Goal: Information Seeking & Learning: Learn about a topic

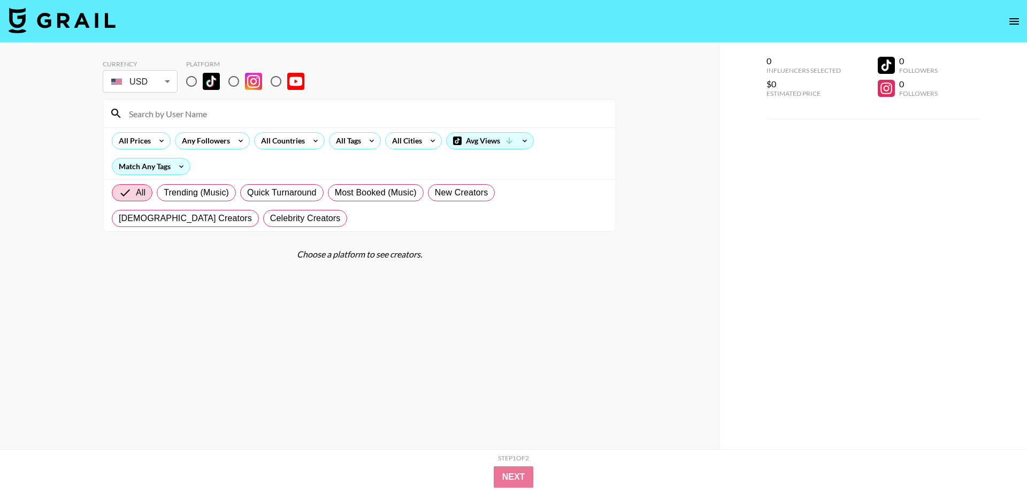
click at [194, 82] on input "radio" at bounding box center [191, 81] width 22 height 22
radio input "true"
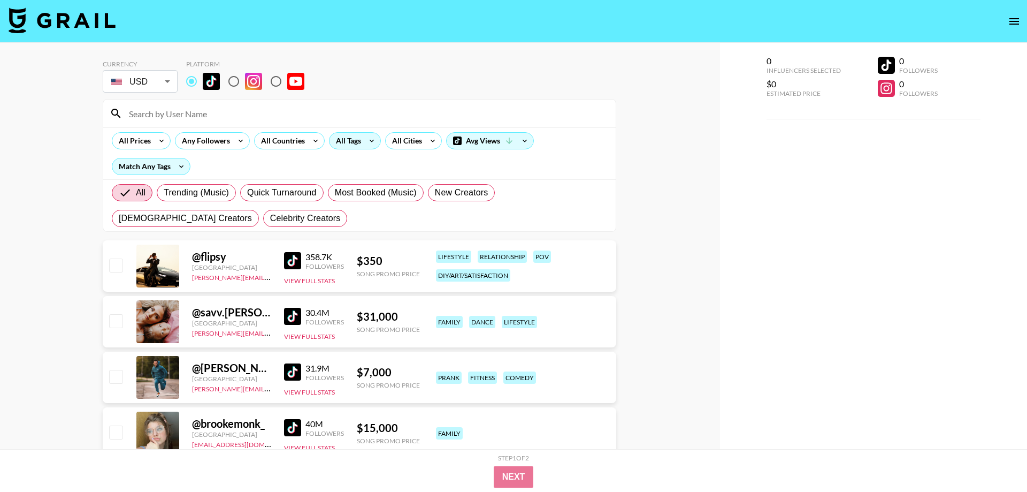
click at [340, 137] on div "All Tags" at bounding box center [347, 141] width 34 height 16
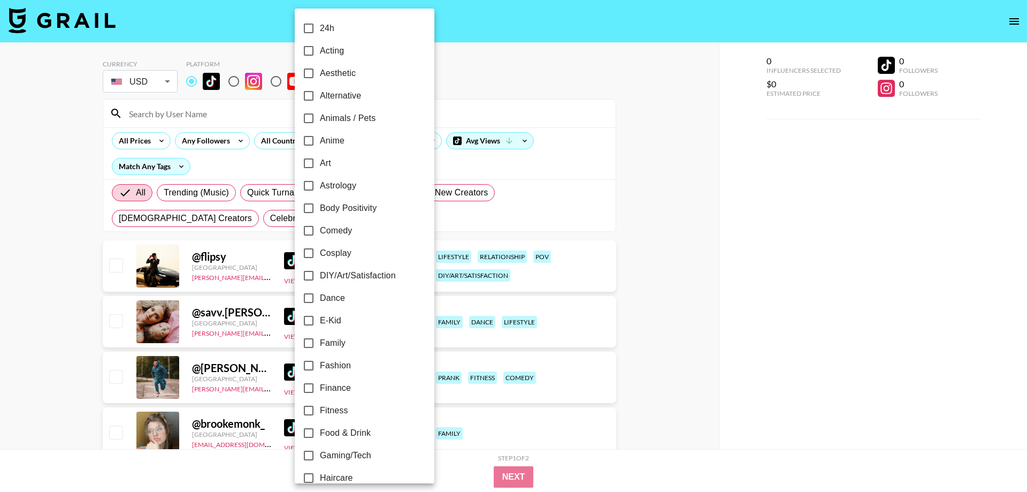
click at [314, 298] on input "Dance" at bounding box center [309, 298] width 22 height 22
checkbox input "true"
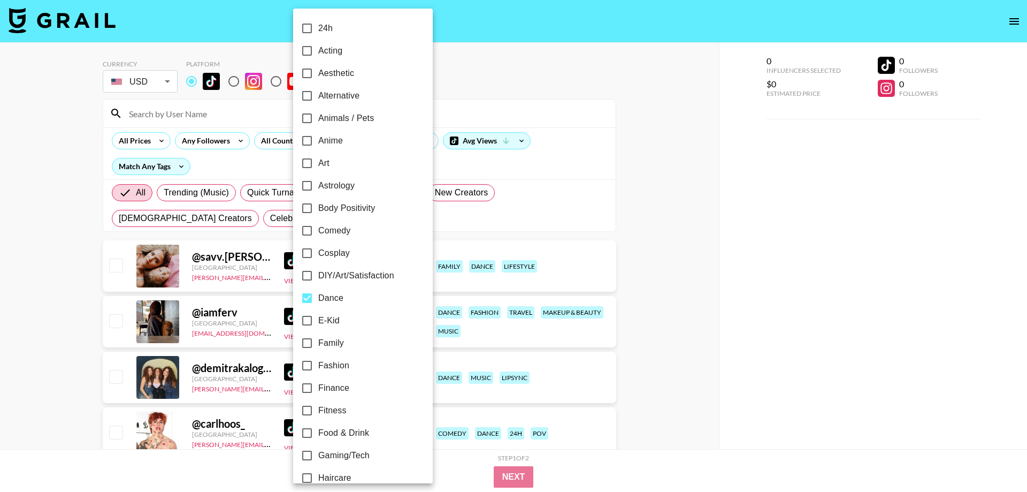
click at [461, 97] on div at bounding box center [513, 246] width 1027 height 492
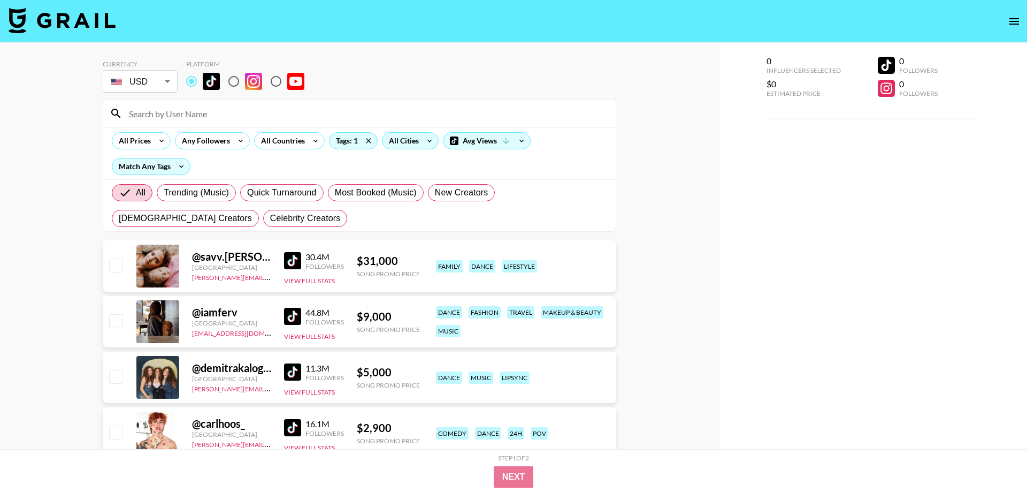
click at [413, 140] on div "All Cities" at bounding box center [402, 141] width 39 height 16
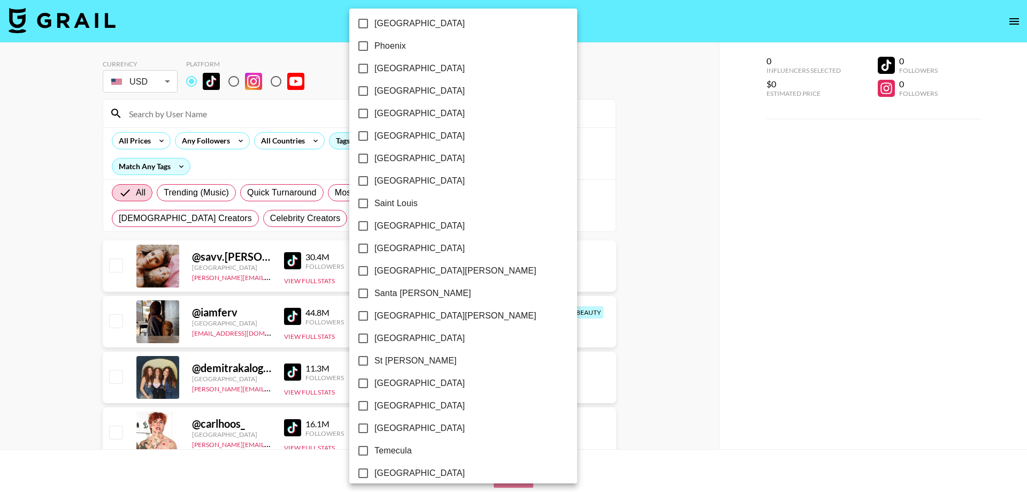
scroll to position [1453, 0]
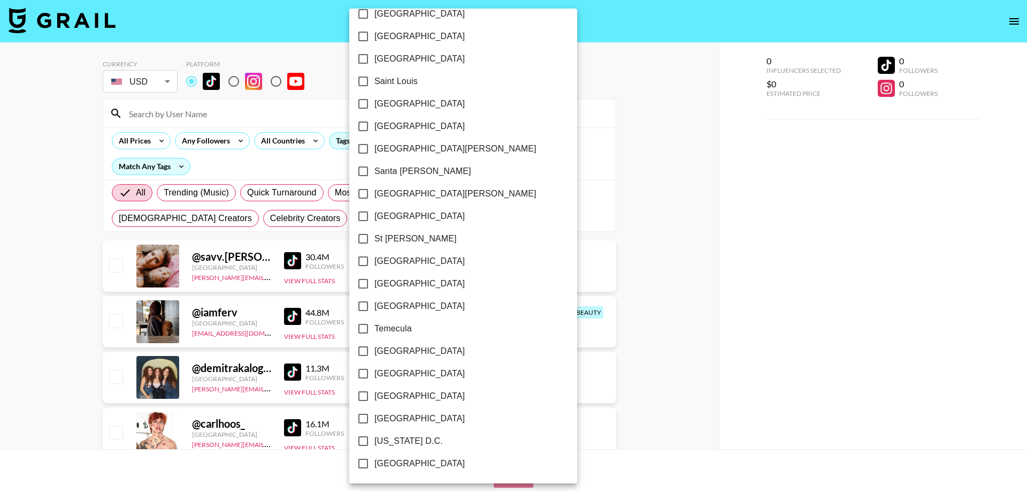
click at [626, 106] on div at bounding box center [513, 246] width 1027 height 492
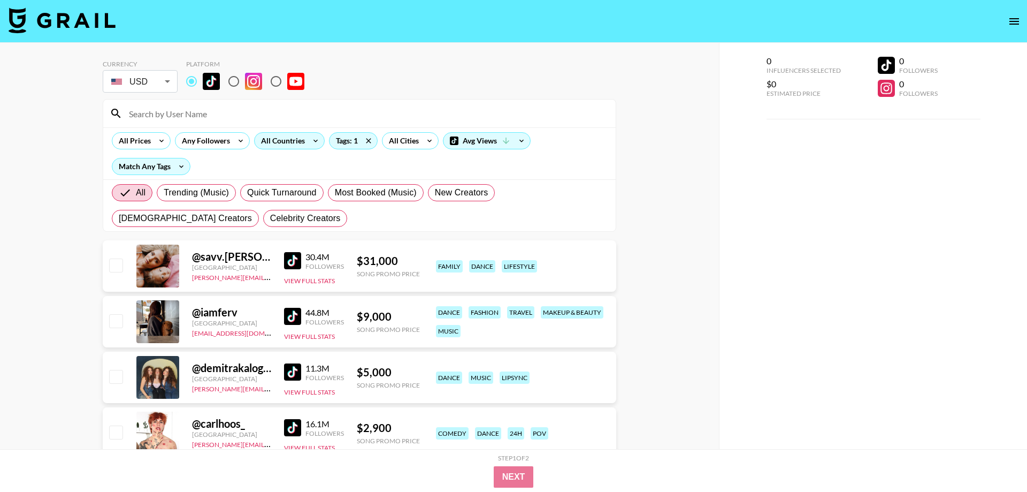
click at [307, 144] on icon at bounding box center [315, 141] width 17 height 16
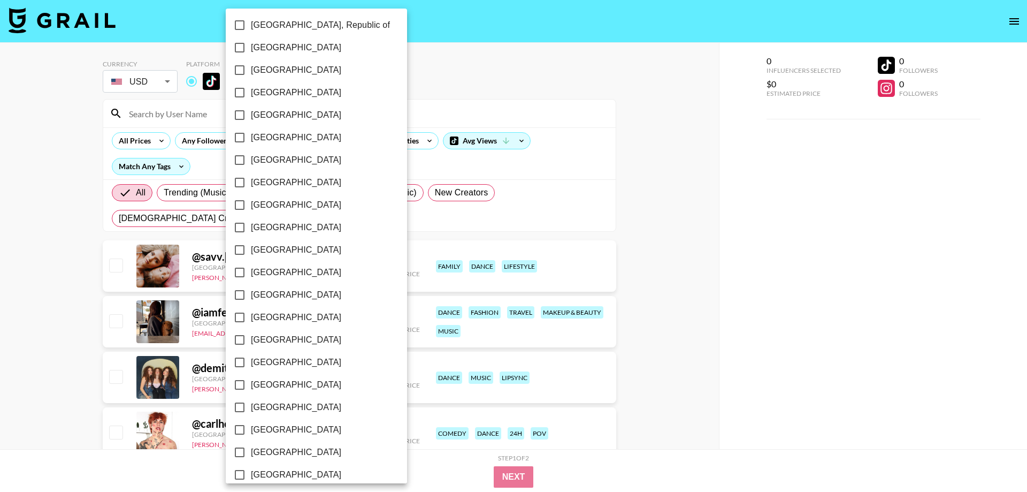
scroll to position [756, 0]
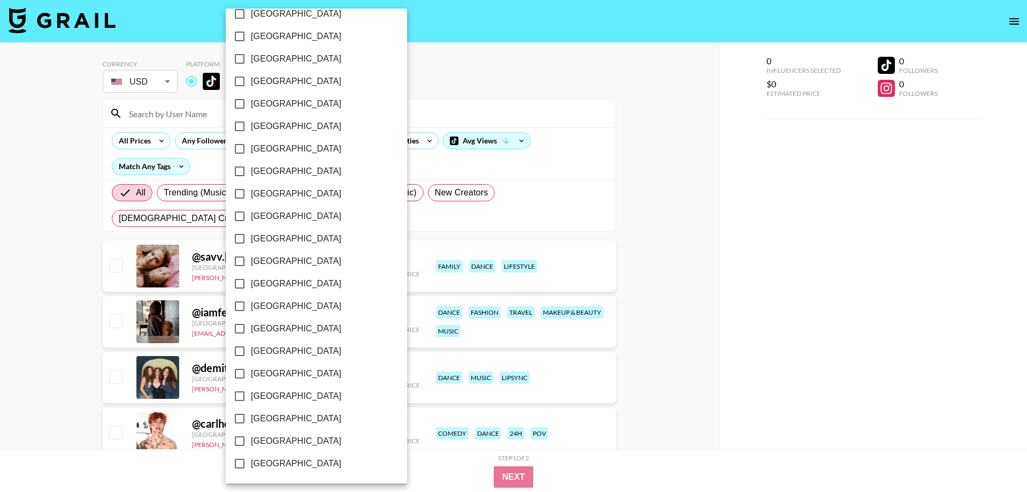
click at [285, 441] on span "[GEOGRAPHIC_DATA]" at bounding box center [296, 441] width 90 height 13
click at [251, 441] on input "[GEOGRAPHIC_DATA]" at bounding box center [239, 441] width 22 height 22
checkbox input "true"
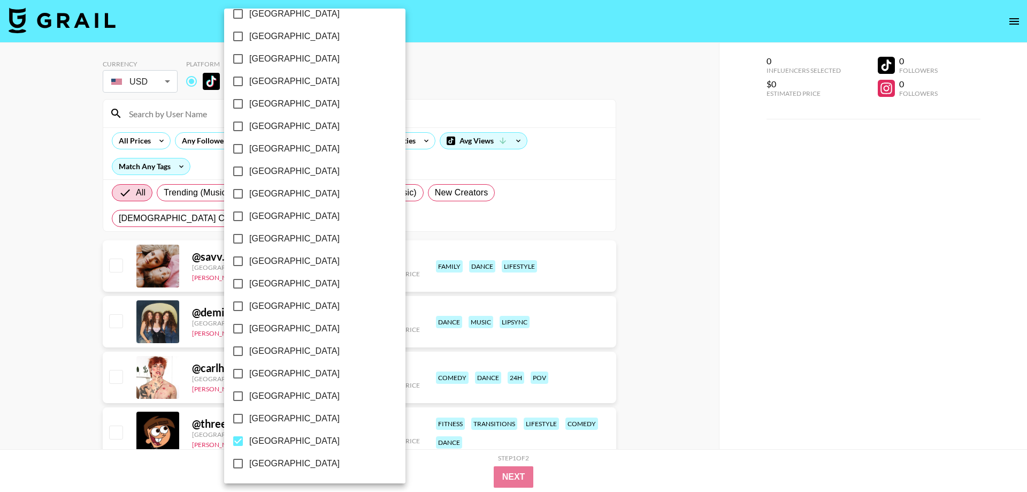
click at [726, 270] on div at bounding box center [513, 246] width 1027 height 492
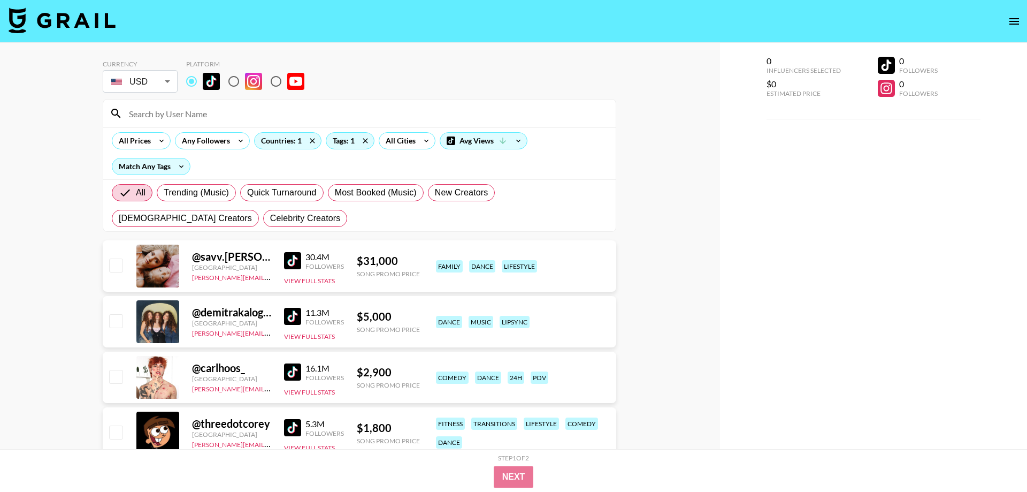
click at [148, 150] on div "All Prices Any Followers Countries: 1 Tags: 1 All Cities Avg Views Match Any Ta…" at bounding box center [359, 153] width 513 height 52
click at [151, 144] on div "All Prices" at bounding box center [132, 141] width 41 height 16
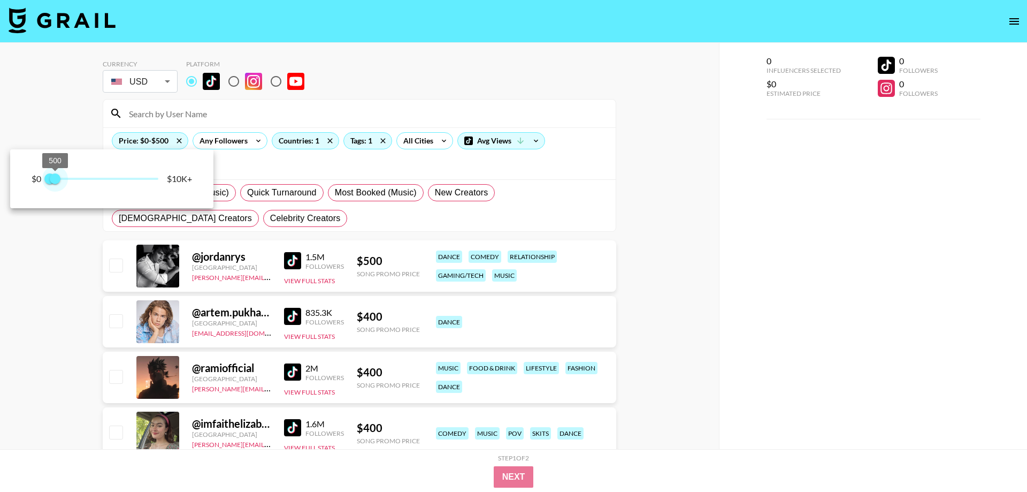
type input "250"
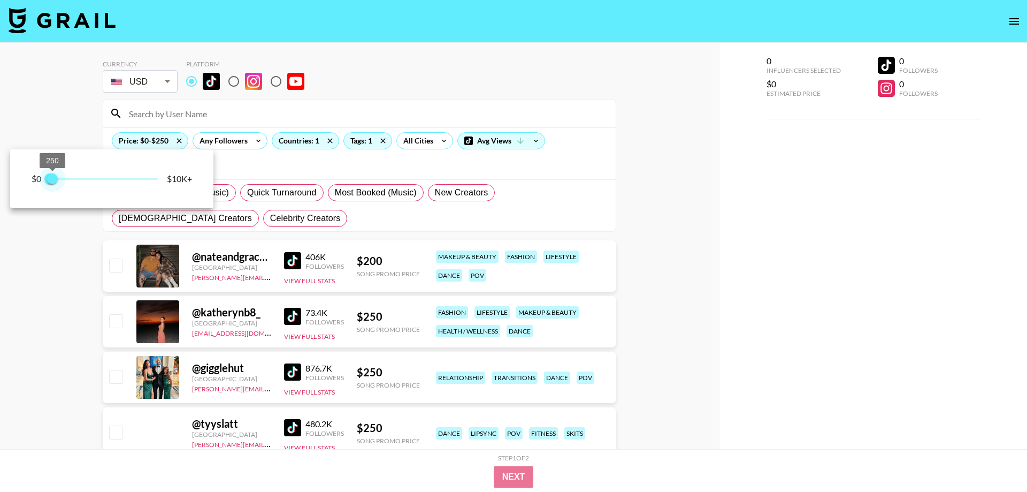
drag, startPoint x: 158, startPoint y: 180, endPoint x: 53, endPoint y: 179, distance: 105.4
click at [53, 179] on span "250" at bounding box center [52, 178] width 11 height 11
click at [738, 254] on div at bounding box center [513, 246] width 1027 height 492
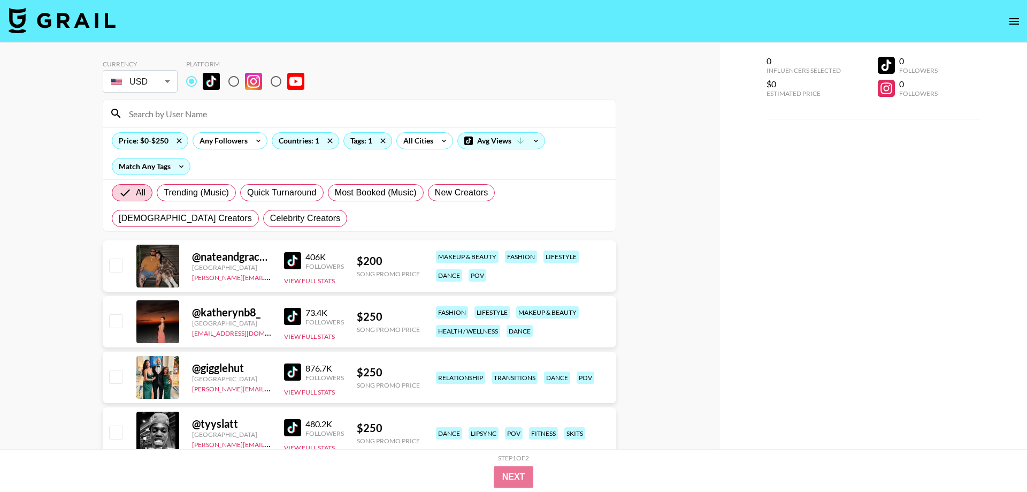
click at [295, 261] on img at bounding box center [292, 260] width 17 height 17
click at [296, 317] on img at bounding box center [292, 316] width 17 height 17
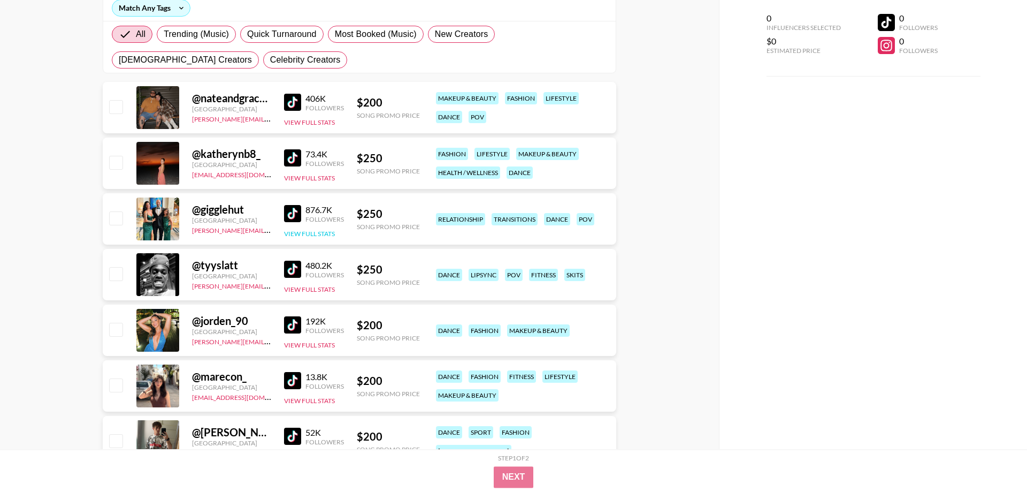
scroll to position [164, 0]
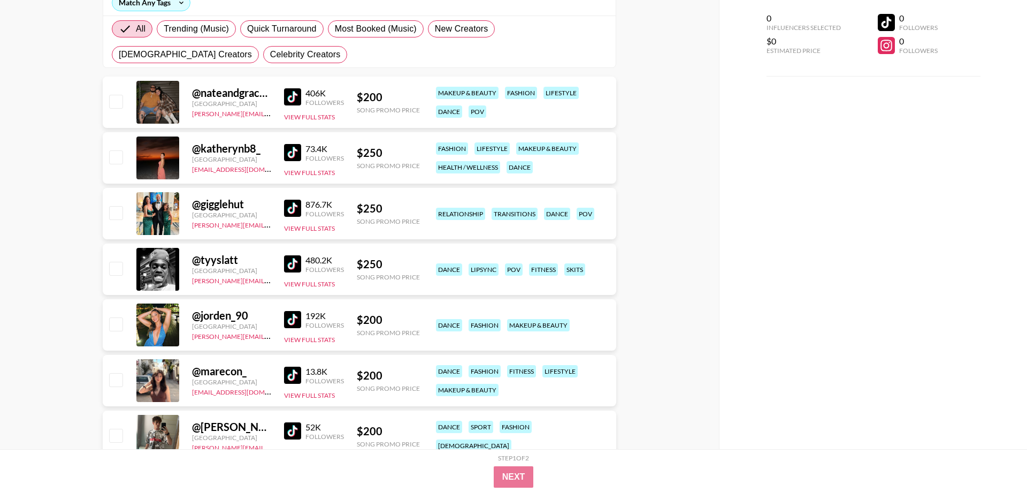
click at [291, 209] on img at bounding box center [292, 208] width 17 height 17
click at [299, 262] on img at bounding box center [292, 263] width 17 height 17
click at [297, 322] on img at bounding box center [292, 319] width 17 height 17
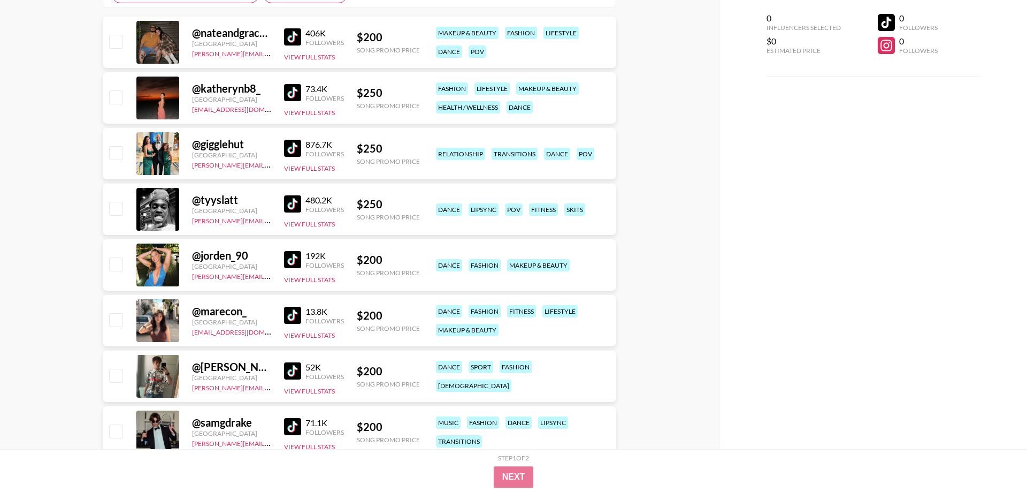
scroll to position [273, 0]
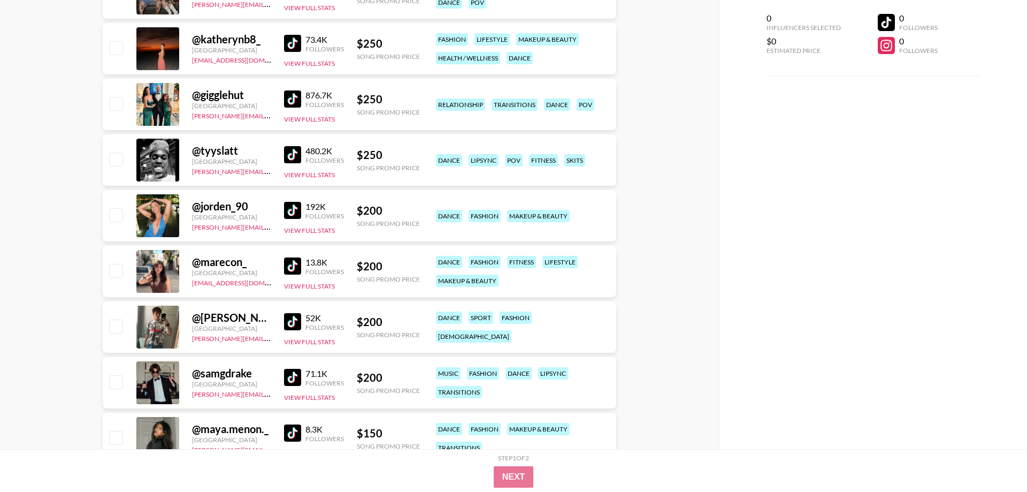
click at [291, 263] on img at bounding box center [292, 265] width 17 height 17
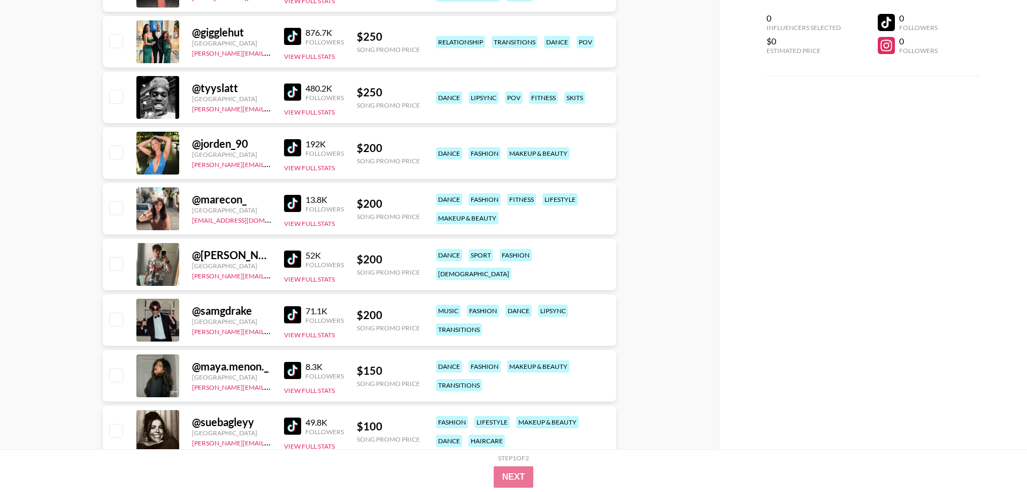
scroll to position [382, 0]
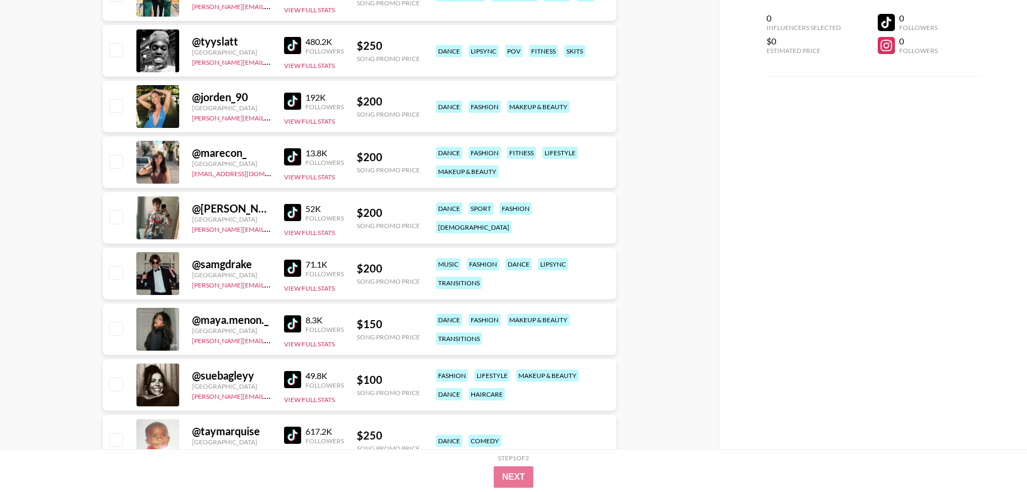
click at [297, 324] on img at bounding box center [292, 323] width 17 height 17
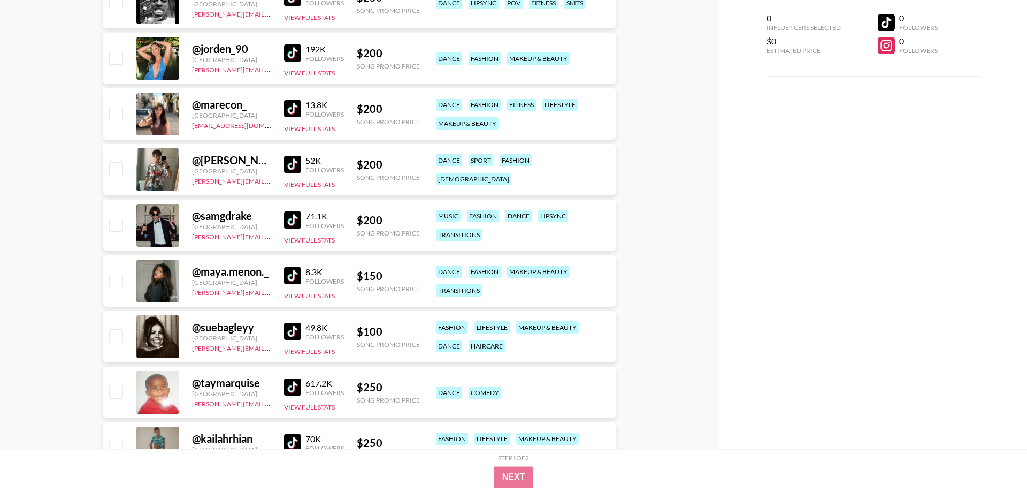
scroll to position [491, 0]
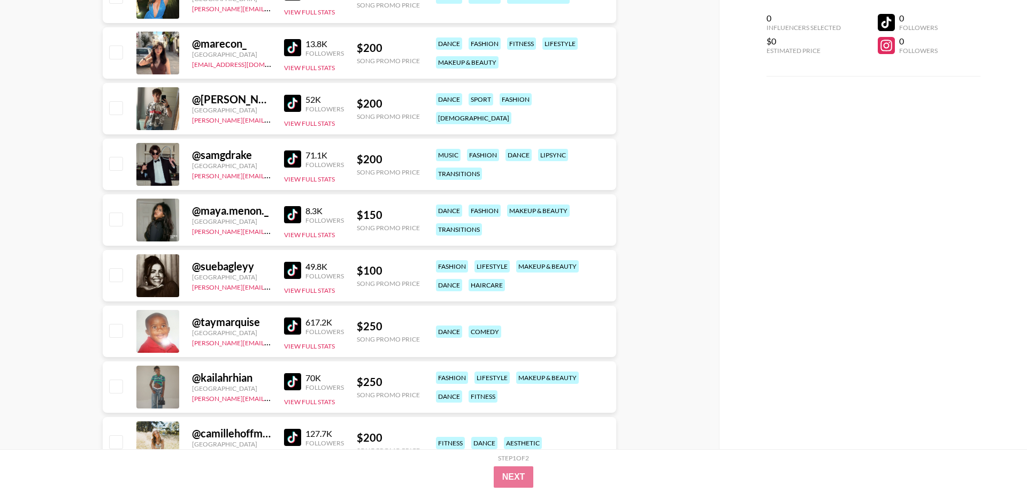
click at [294, 265] on img at bounding box center [292, 270] width 17 height 17
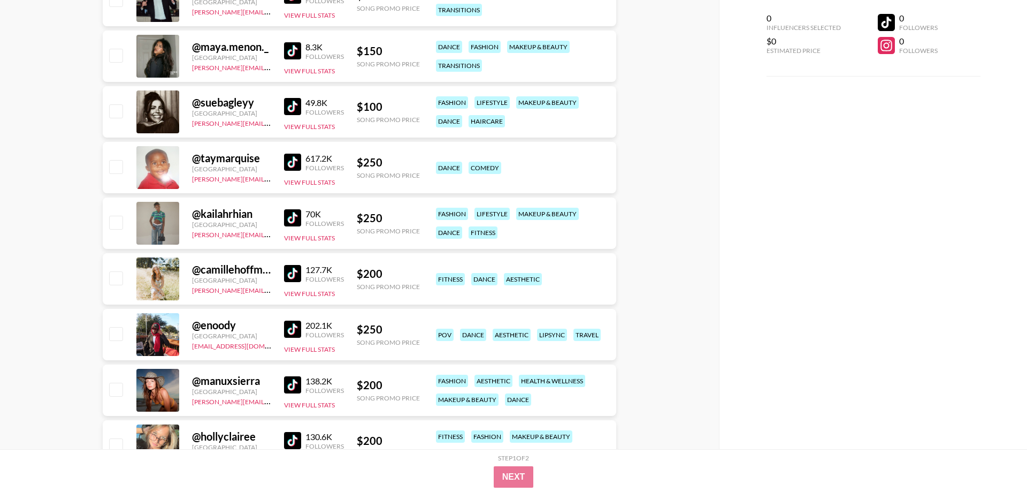
click at [292, 215] on img at bounding box center [292, 217] width 17 height 17
click at [296, 275] on img at bounding box center [292, 273] width 17 height 17
click at [297, 331] on img at bounding box center [292, 329] width 17 height 17
click at [293, 391] on img at bounding box center [292, 384] width 17 height 17
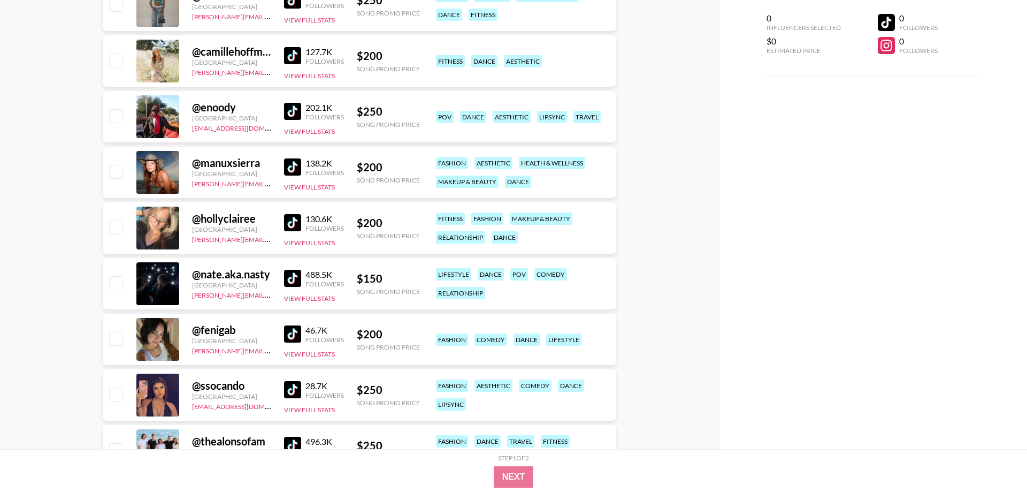
scroll to position [873, 0]
click at [298, 220] on img at bounding box center [292, 222] width 17 height 17
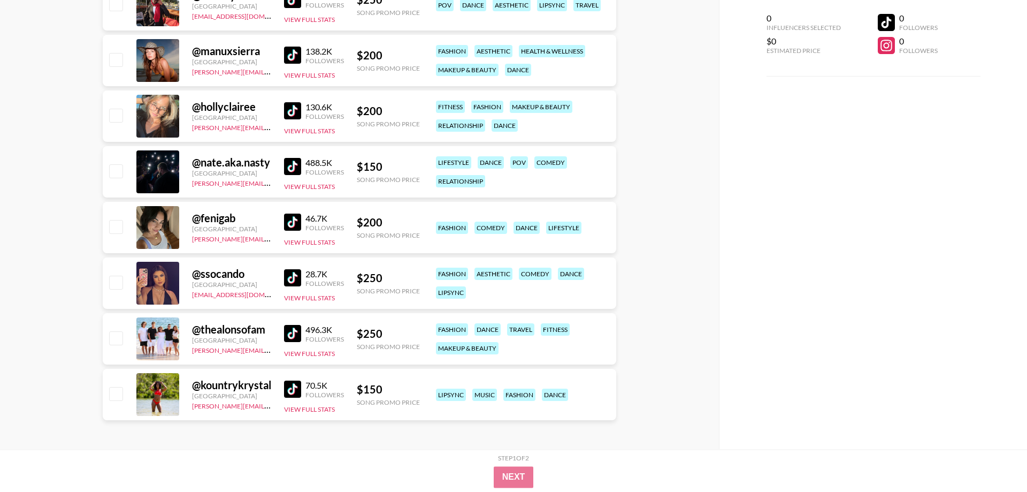
scroll to position [986, 0]
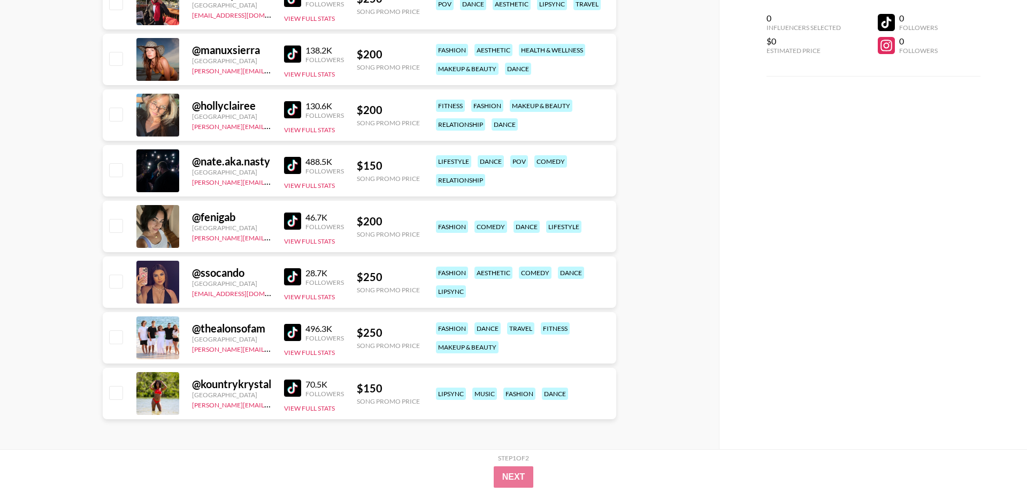
click at [291, 167] on img at bounding box center [292, 165] width 17 height 17
click at [295, 227] on img at bounding box center [292, 220] width 17 height 17
click at [295, 280] on img at bounding box center [292, 276] width 17 height 17
click at [295, 332] on img at bounding box center [292, 332] width 17 height 17
click at [288, 386] on img at bounding box center [292, 387] width 17 height 17
